Goal: Task Accomplishment & Management: Use online tool/utility

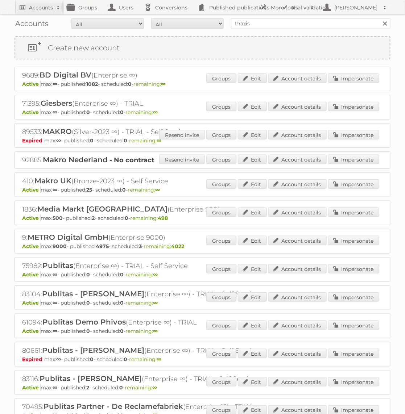
type input "Praxis"
click at [379, 18] on input "Search" at bounding box center [384, 23] width 11 height 11
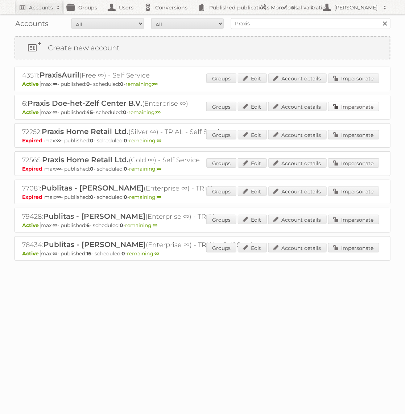
click at [350, 102] on link "Impersonate" at bounding box center [353, 106] width 51 height 9
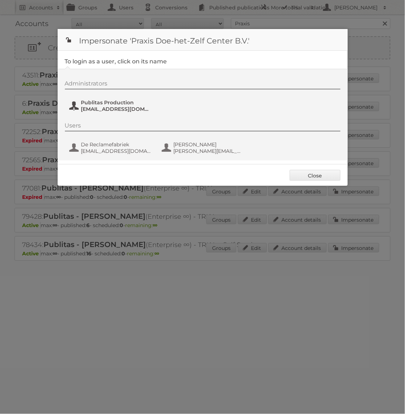
click at [113, 101] on span "Publitas Production" at bounding box center [116, 102] width 70 height 7
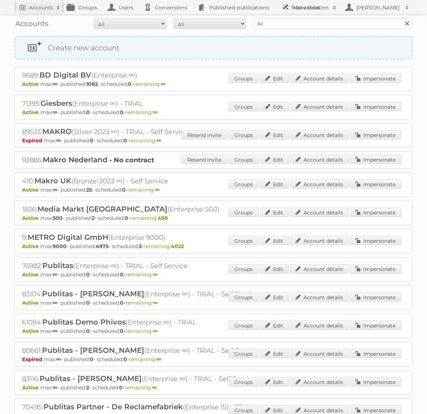
type input "Action PIA"
click at [401, 18] on input "Search" at bounding box center [406, 23] width 11 height 11
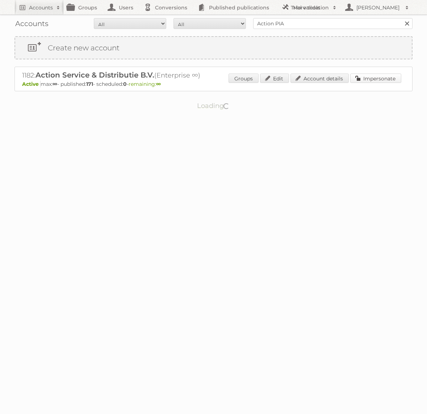
click at [374, 76] on link "Impersonate" at bounding box center [375, 78] width 51 height 9
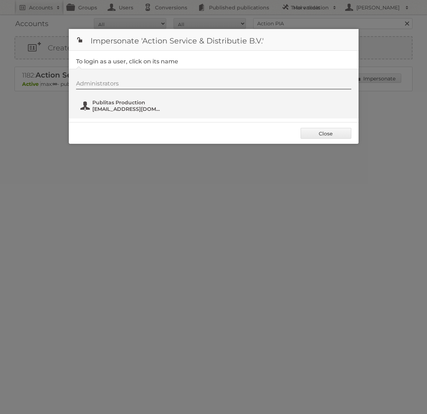
click at [138, 104] on span "Publitas Production" at bounding box center [127, 102] width 70 height 7
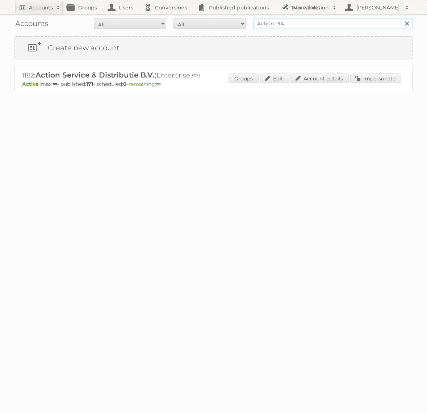
click at [287, 24] on input "Action PIA" at bounding box center [332, 23] width 159 height 11
type input "Praxis"
click at [401, 18] on input "Search" at bounding box center [406, 23] width 11 height 11
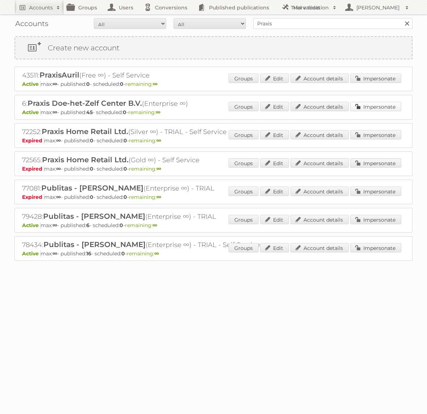
click at [386, 102] on link "Impersonate" at bounding box center [375, 106] width 51 height 9
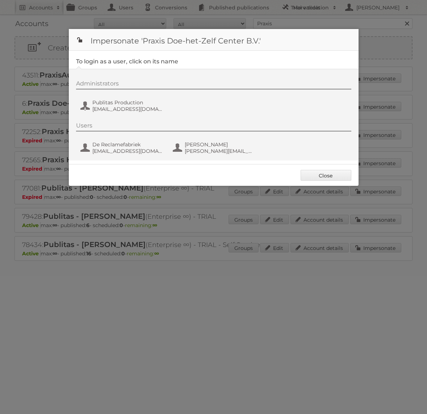
click at [117, 90] on div "Administrators Publitas Production [EMAIL_ADDRESS][DOMAIN_NAME]" at bounding box center [217, 97] width 283 height 35
click at [117, 103] on span "Publitas Production" at bounding box center [127, 102] width 70 height 7
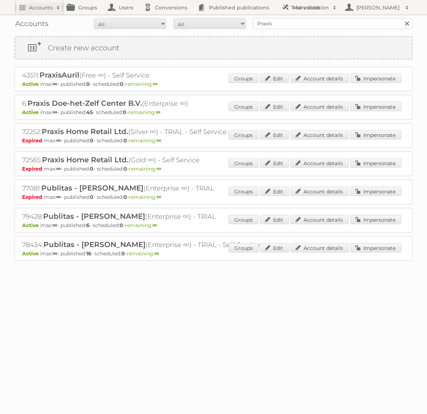
click at [372, 99] on div "6: Praxis Doe-het-Zelf Center B.V. (Enterprise ∞) Active max: ∞ - published: 45…" at bounding box center [213, 107] width 398 height 25
click at [368, 103] on link "Impersonate" at bounding box center [375, 106] width 51 height 9
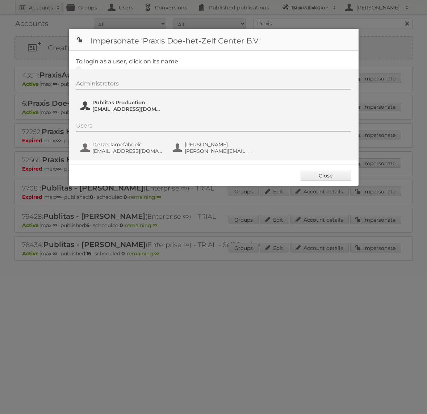
click at [147, 110] on span "[EMAIL_ADDRESS][DOMAIN_NAME]" at bounding box center [127, 109] width 70 height 7
